Goal: Check status: Check status

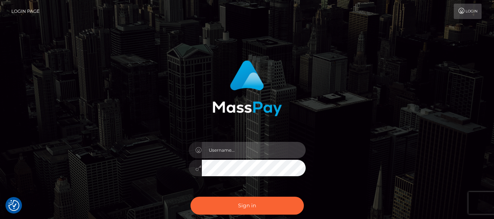
click at [255, 152] on input "text" at bounding box center [254, 150] width 104 height 16
type input "lacey.throne"
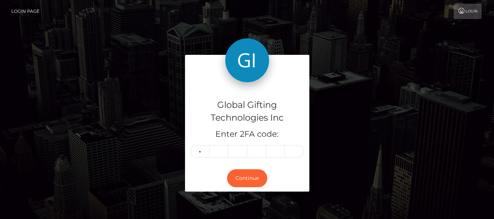
type input "5"
type input "1"
type input "0"
type input "6"
type input "9"
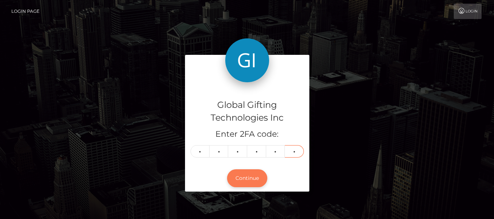
type input "8"
click at [245, 183] on button "Continue" at bounding box center [247, 178] width 40 height 18
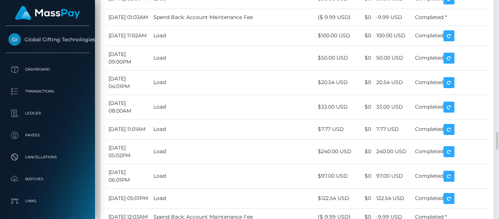
scroll to position [1646, 0]
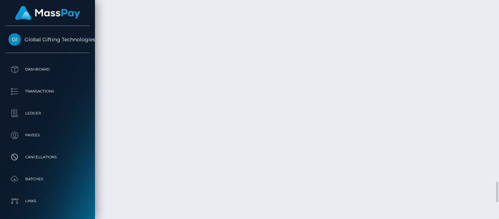
scroll to position [1912, 0]
